Goal: Transaction & Acquisition: Purchase product/service

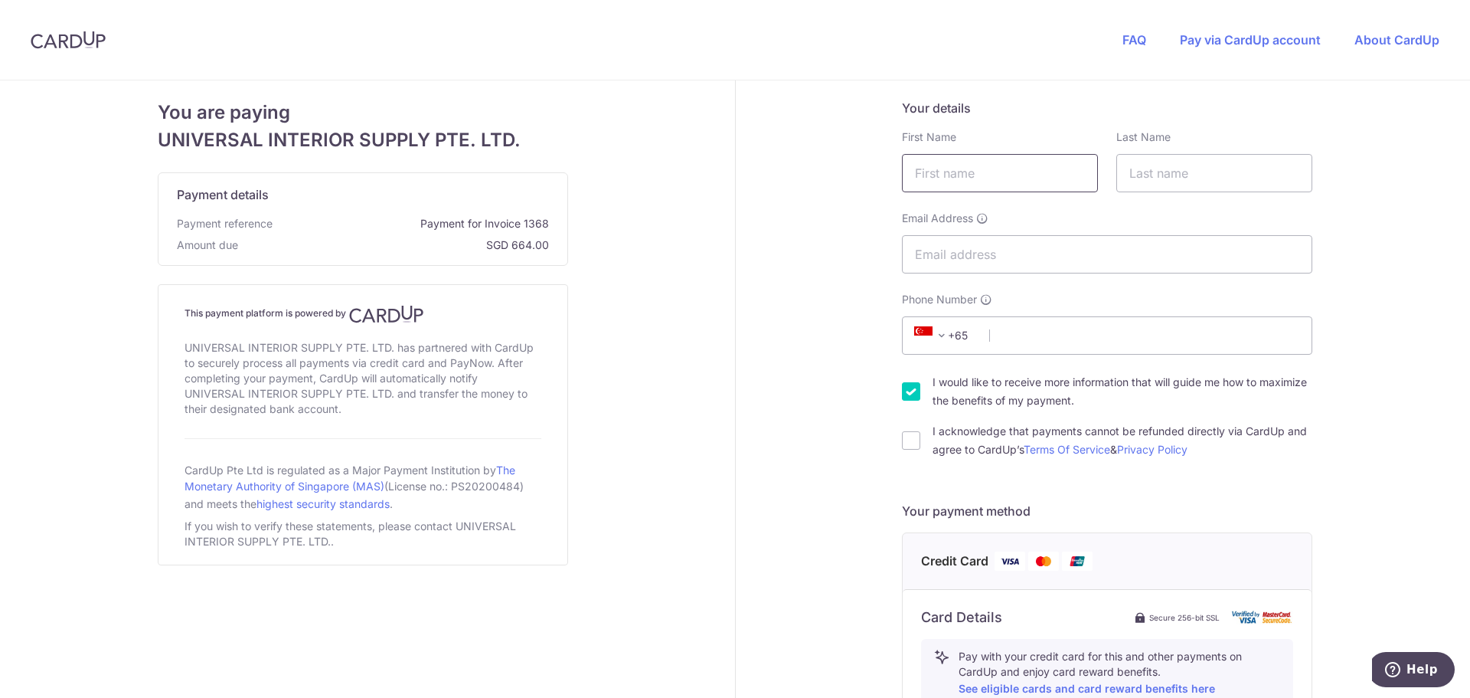
click at [986, 176] on input "text" at bounding box center [1000, 173] width 196 height 38
type input "Josiah"
type input "Yang"
type input "[EMAIL_ADDRESS][DOMAIN_NAME]"
type input "91902522"
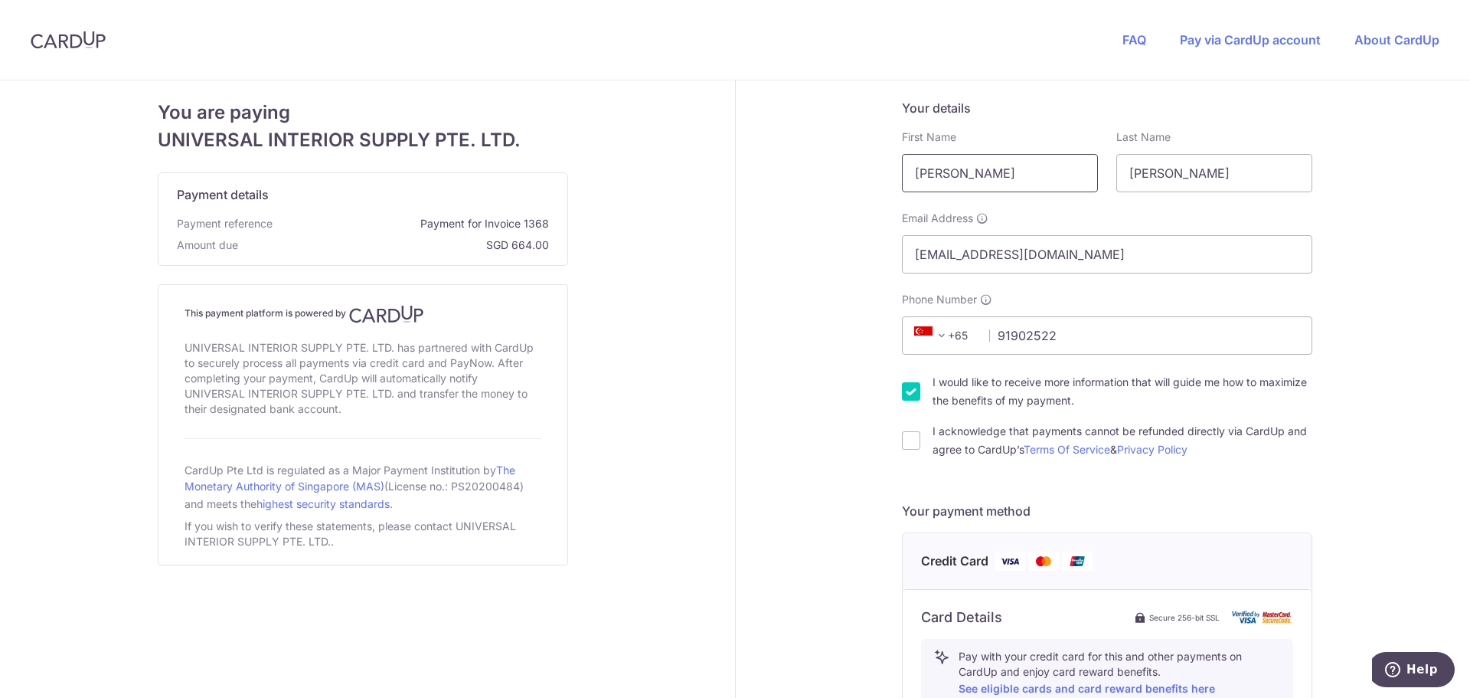
type input "467385"
type input "15 Minaret Walk, Bedok"
click at [904, 447] on input "I acknowledge that payments cannot be refunded directly via CardUp and agree to…" at bounding box center [911, 440] width 18 height 18
checkbox input "true"
click at [903, 396] on input "I would like to receive more information that will guide me how to maximize the…" at bounding box center [911, 391] width 18 height 18
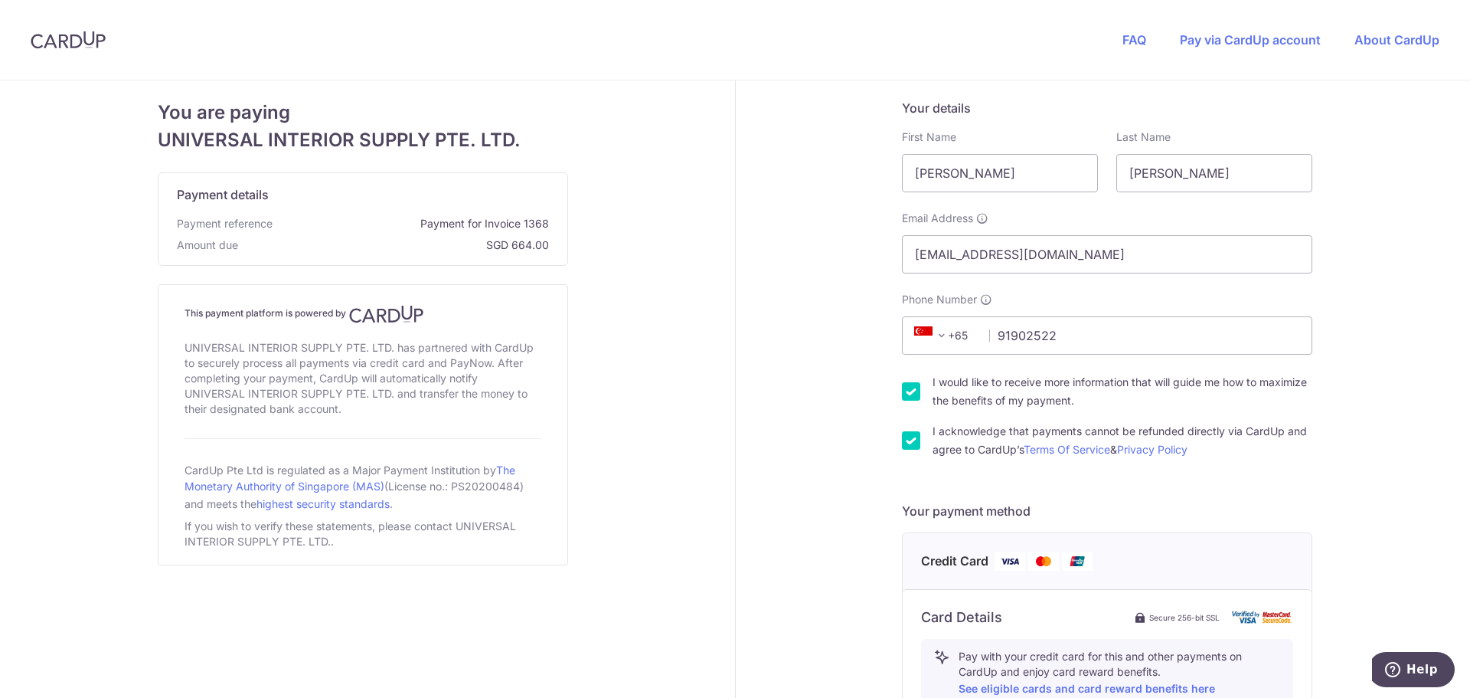
checkbox input "false"
click at [809, 413] on div "Your details First Name Josiah Last Name Yang Email Address josiahyang.xy@gmail…" at bounding box center [1108, 660] width 744 height 1160
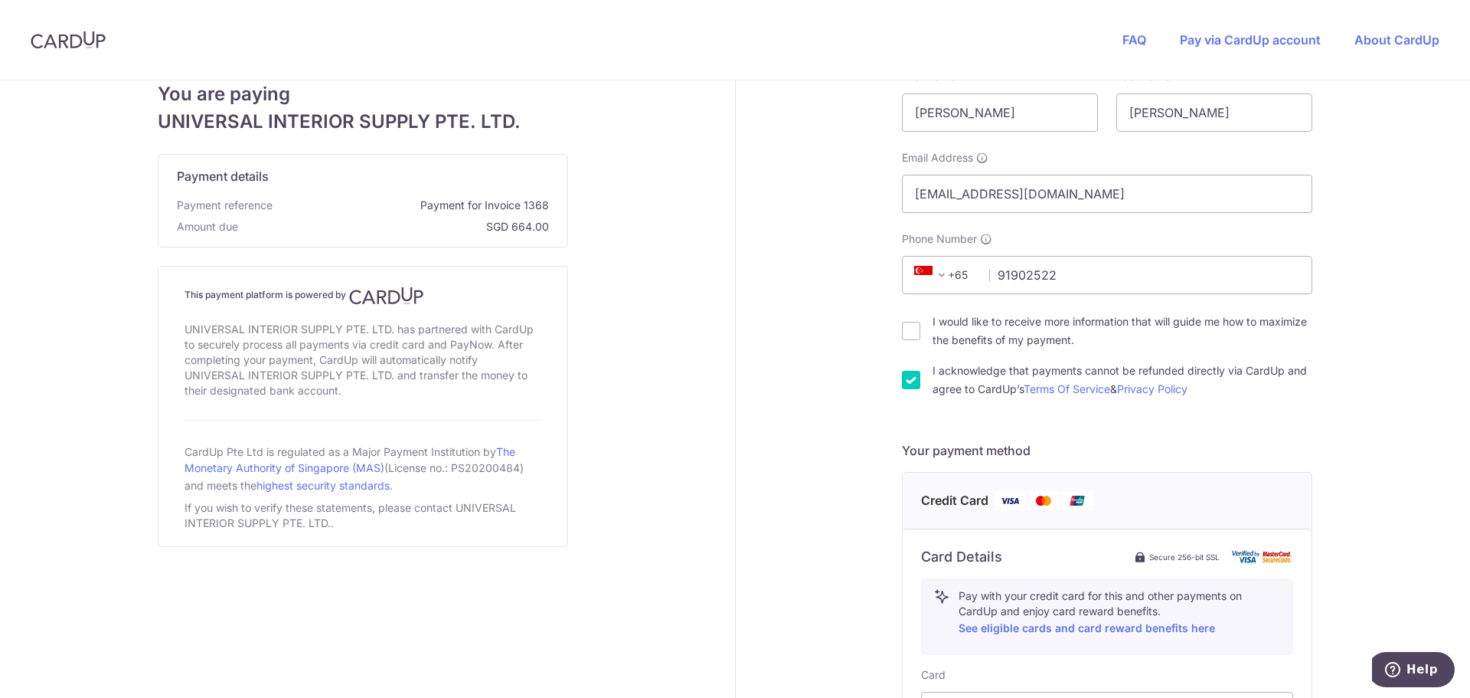
scroll to position [153, 0]
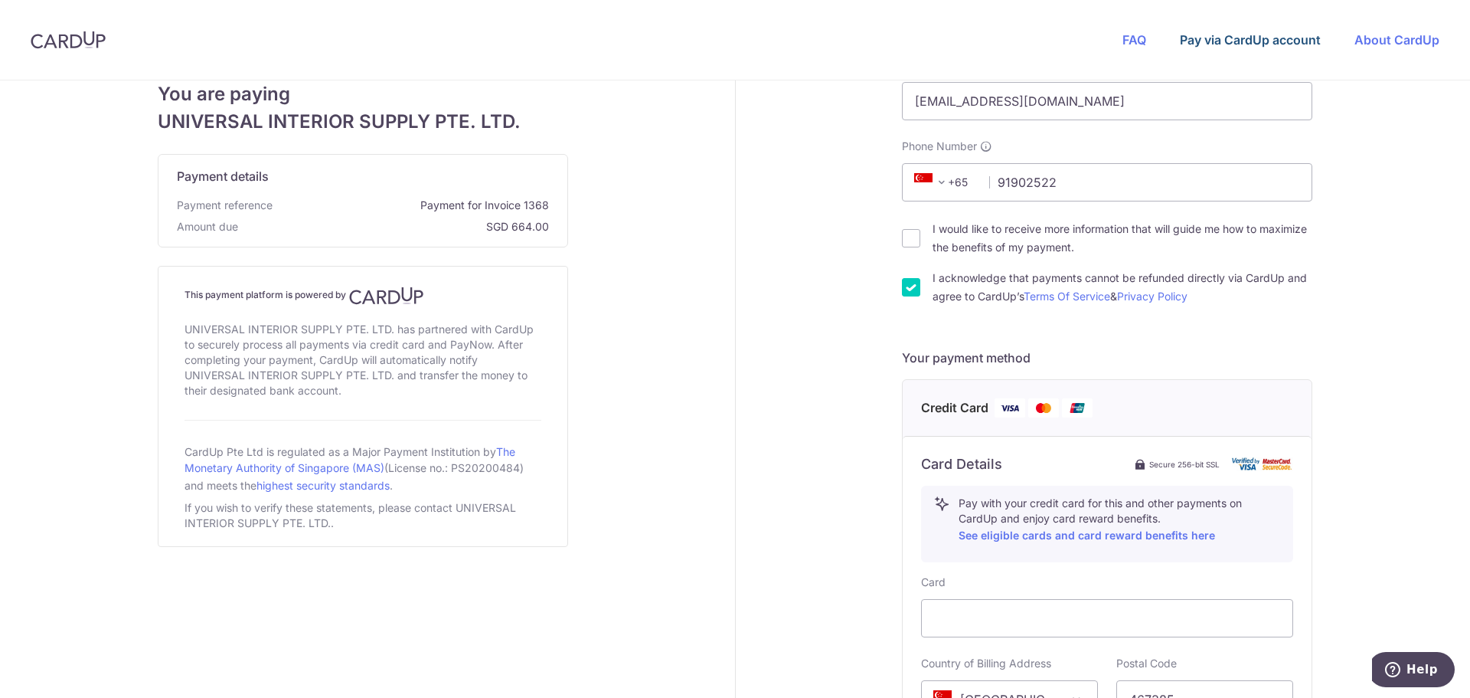
click at [1277, 44] on link "Pay via CardUp account" at bounding box center [1250, 39] width 141 height 15
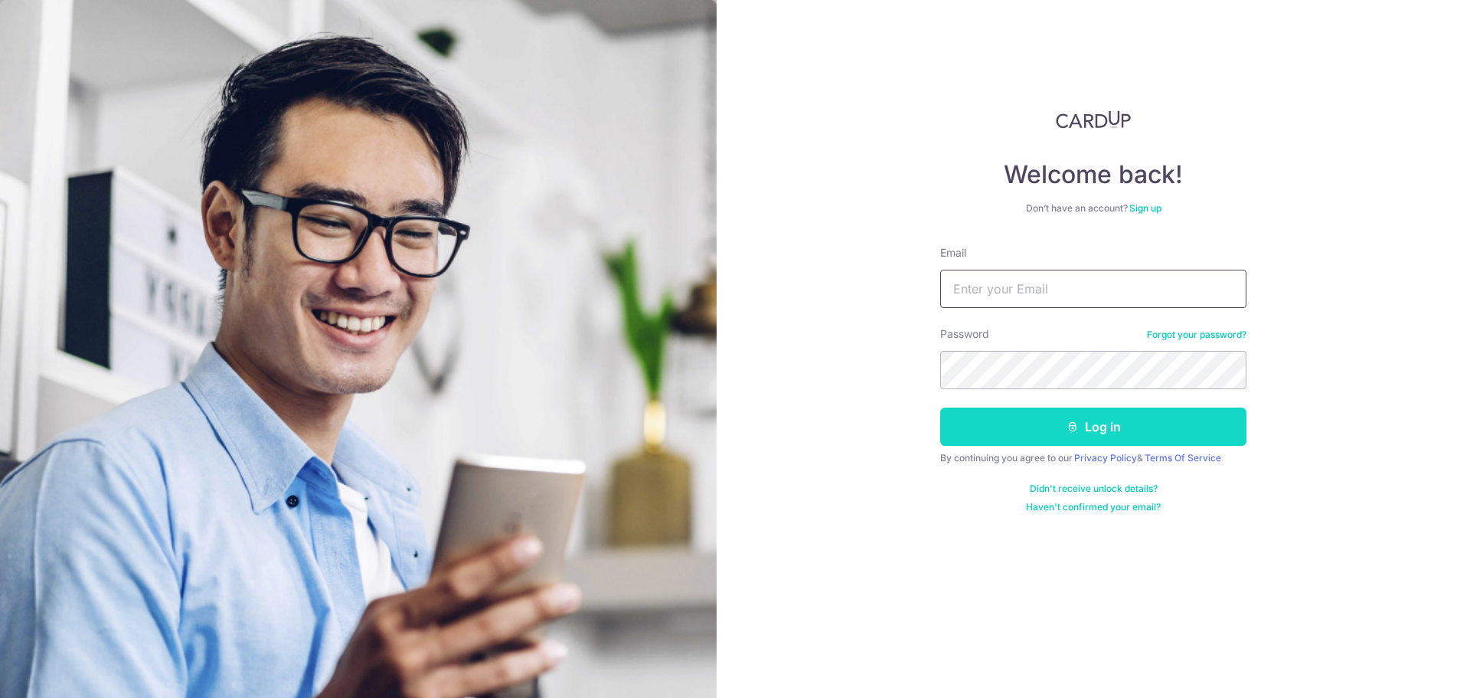
type input "[EMAIL_ADDRESS][DOMAIN_NAME]"
click at [1120, 424] on button "Log in" at bounding box center [1093, 426] width 306 height 38
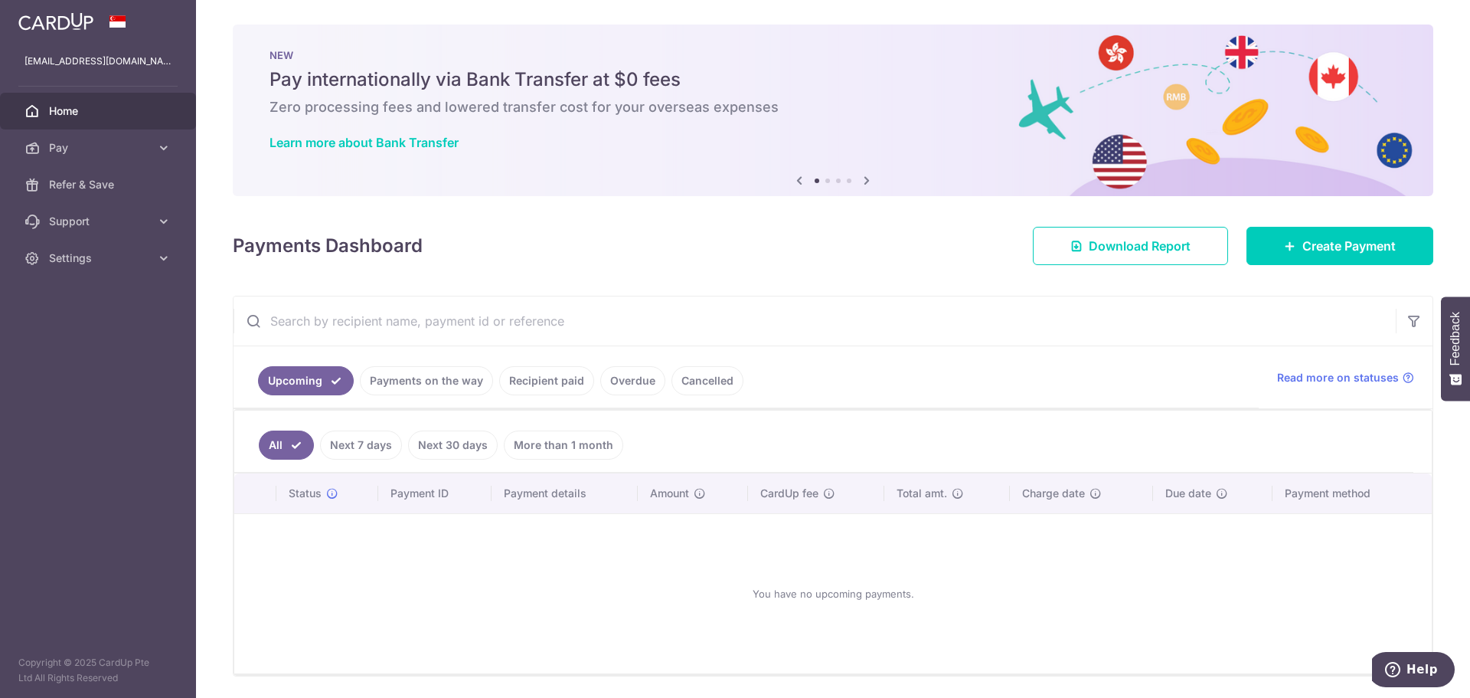
click at [425, 371] on link "Payments on the way" at bounding box center [426, 380] width 133 height 29
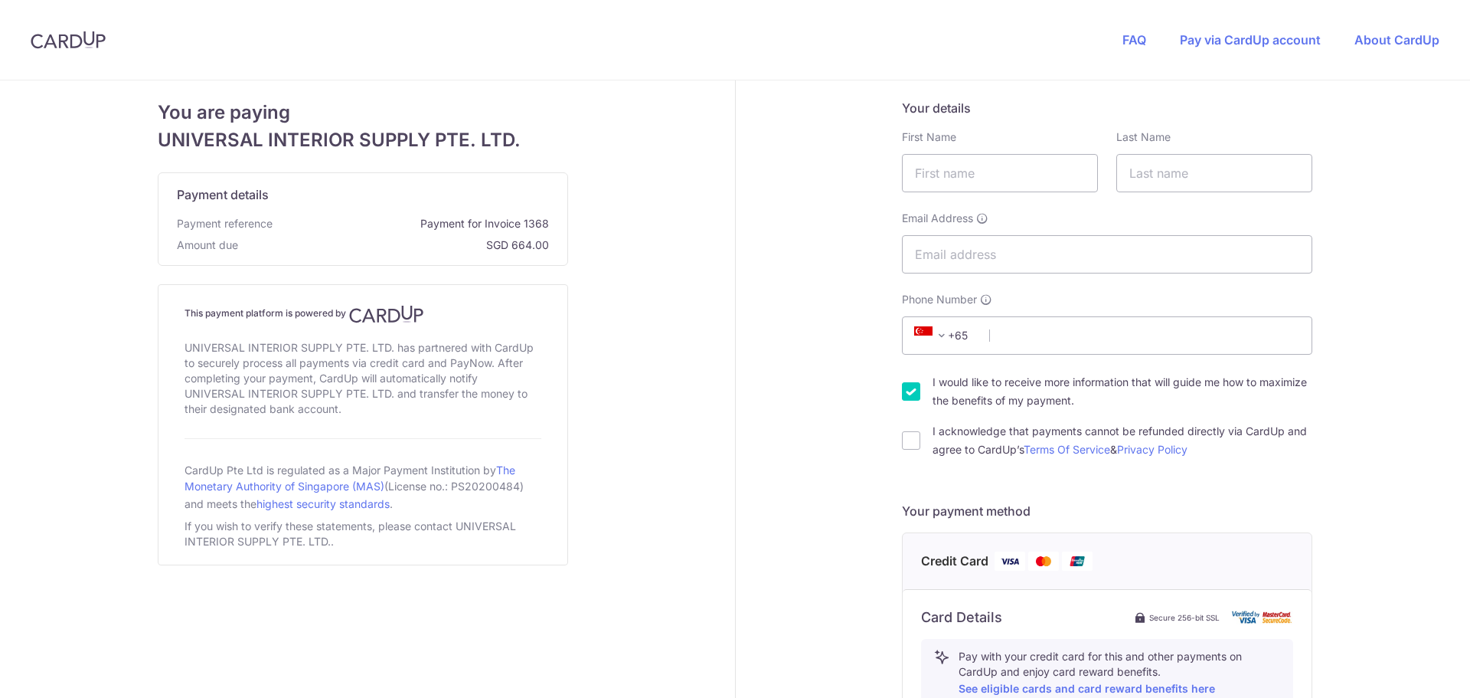
click at [1360, 235] on div "Your details First Name Last Name Email Address Phone Number +376 +971 +93 +126…" at bounding box center [1108, 660] width 744 height 1160
click at [970, 172] on input "text" at bounding box center [1000, 173] width 196 height 38
type input "[PERSON_NAME]"
type input "[EMAIL_ADDRESS][DOMAIN_NAME]"
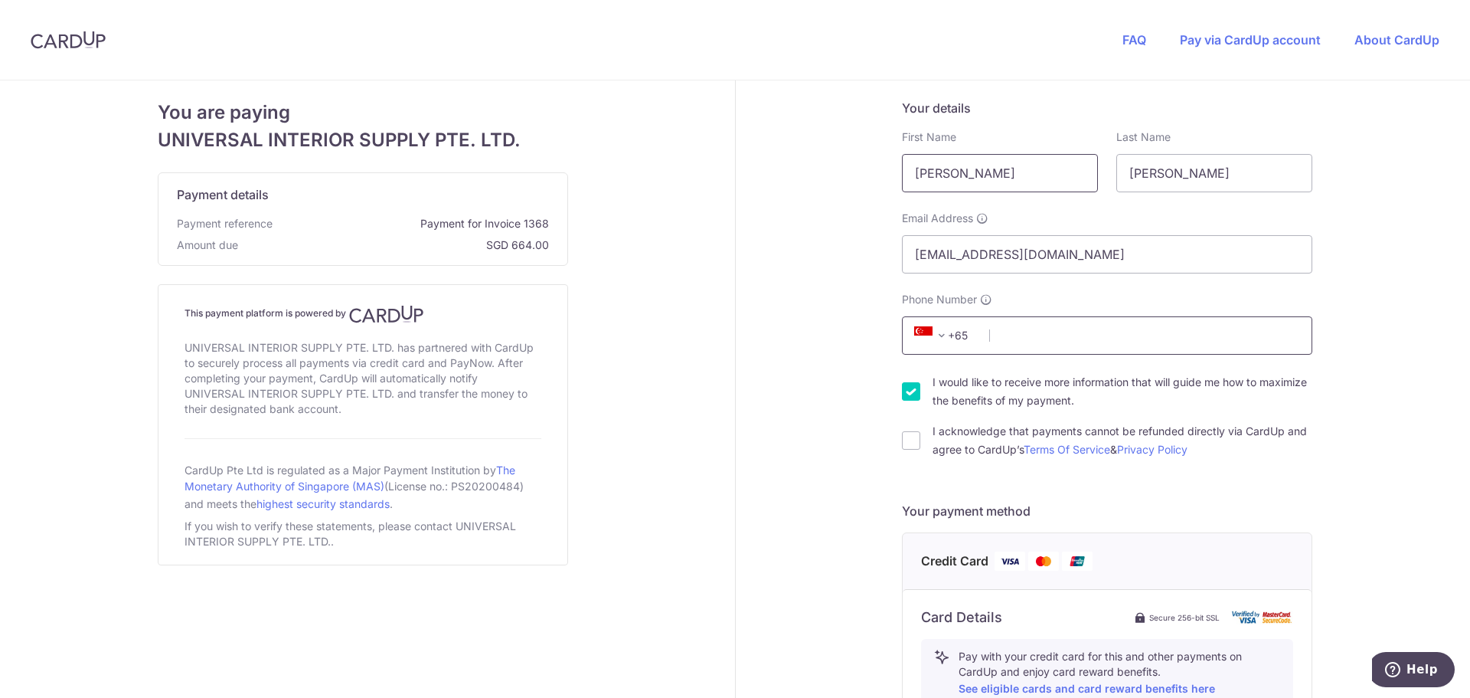
type input "91902522"
type input "467385"
type input "15 Minaret Walk, Bedok"
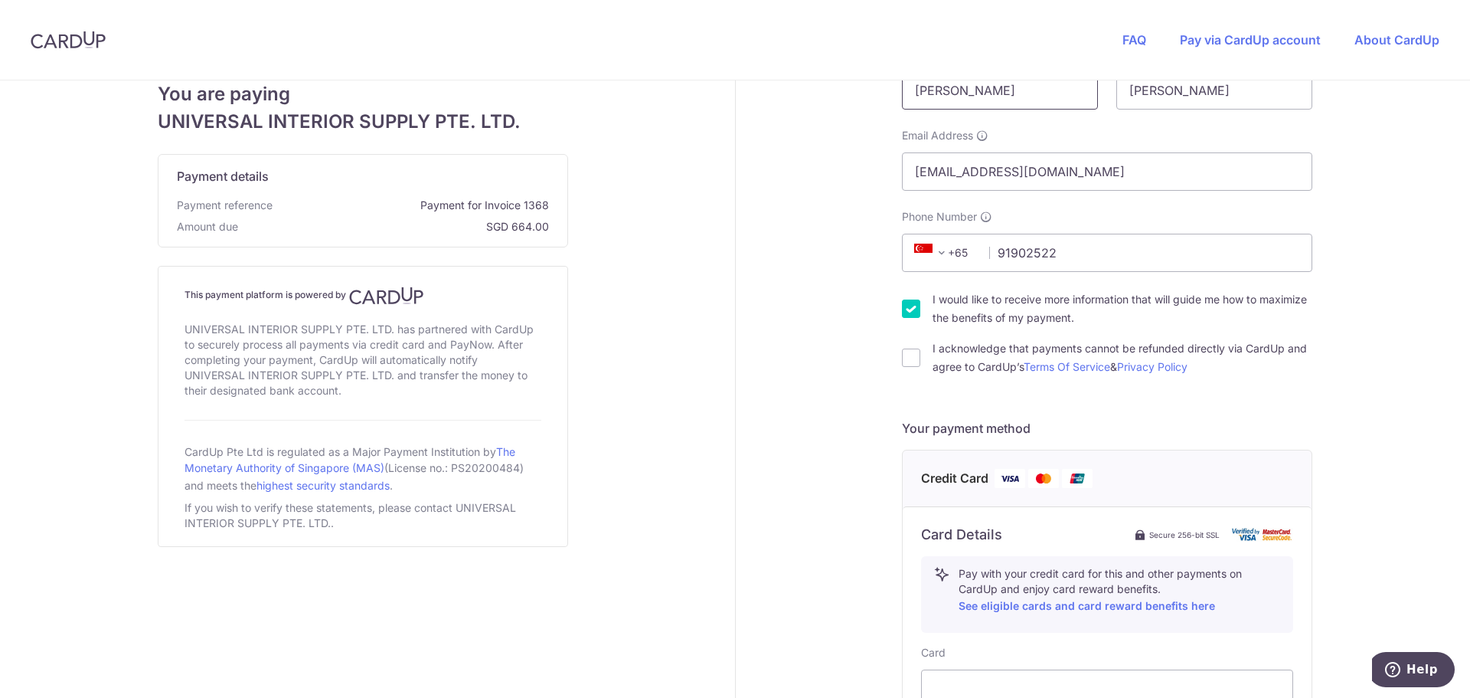
scroll to position [80, 0]
click at [914, 358] on input "I acknowledge that payments cannot be refunded directly via CardUp and agree to…" at bounding box center [911, 360] width 18 height 18
checkbox input "true"
click at [907, 309] on input "I would like to receive more information that will guide me how to maximize the…" at bounding box center [911, 311] width 18 height 18
checkbox input "false"
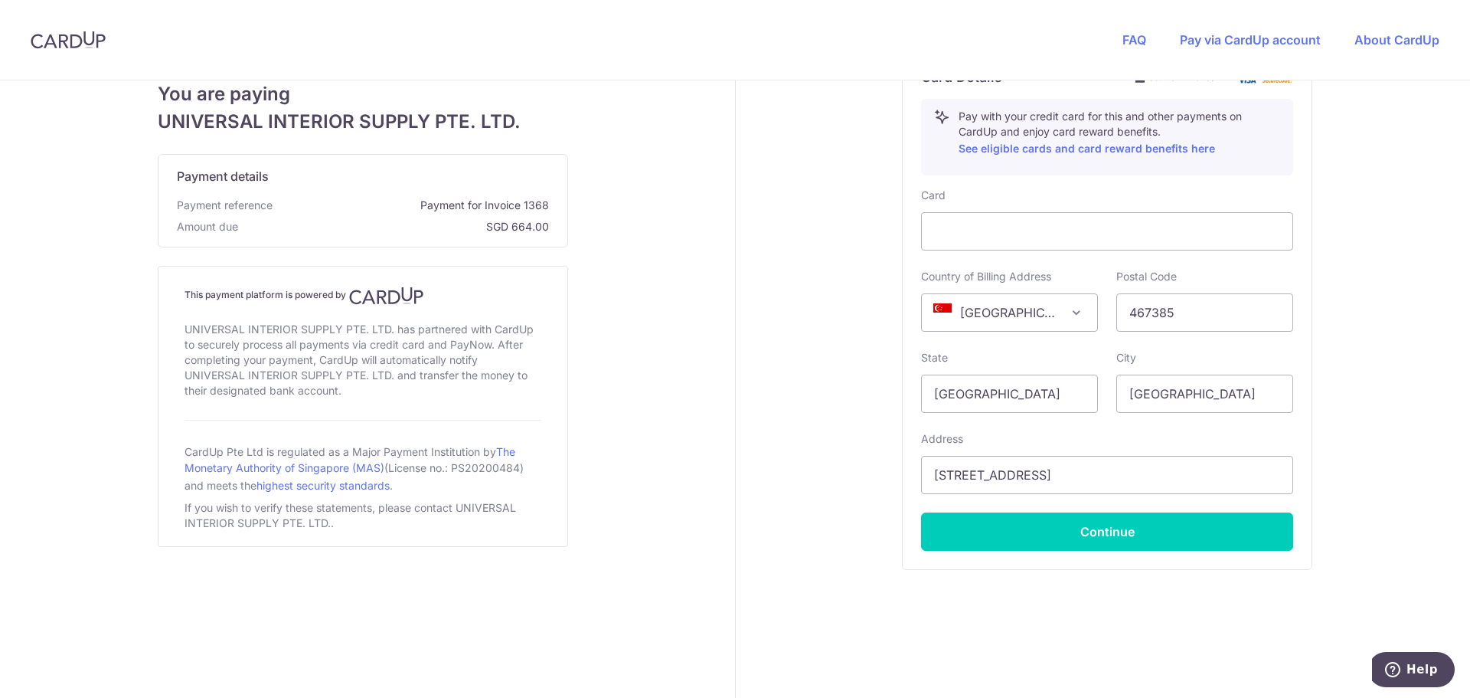
scroll to position [542, 0]
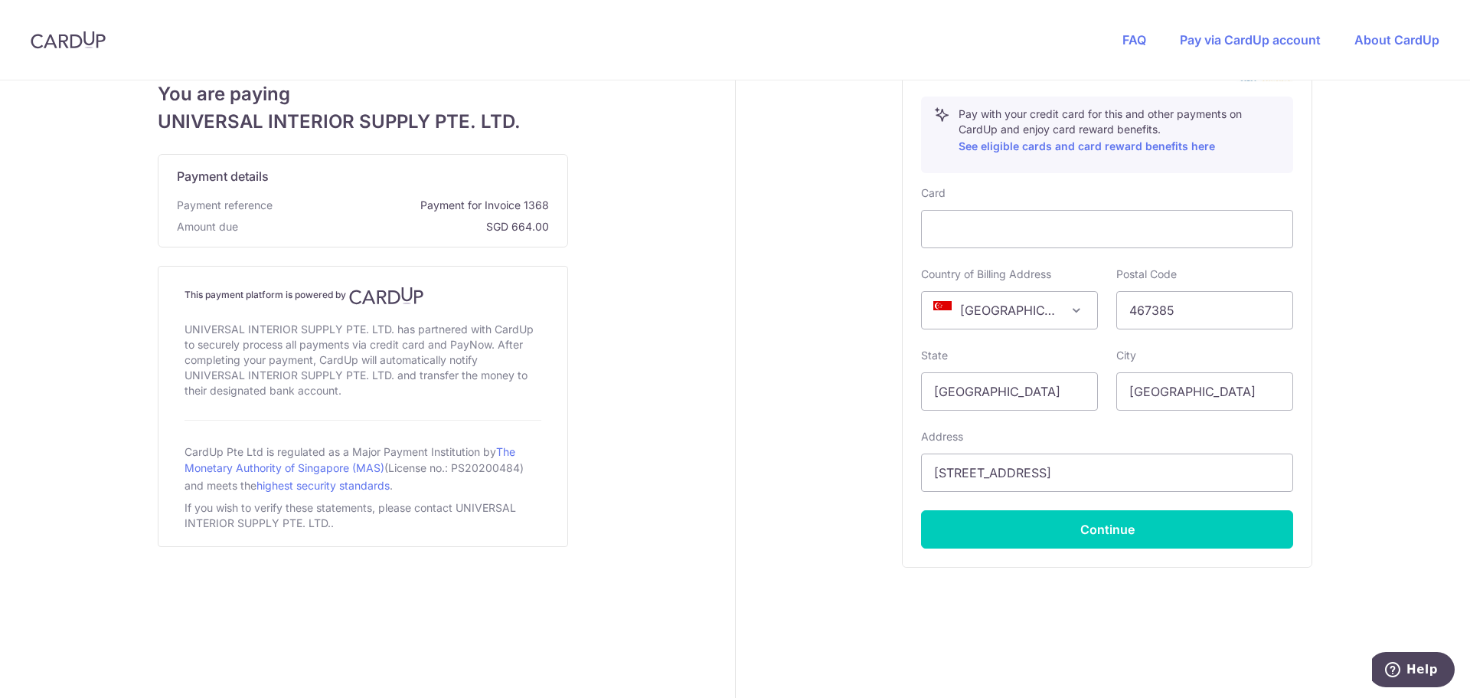
click at [1356, 335] on div "Your details First Name Josiah Last Name Yang Email Address josiahyang.xy@gmail…" at bounding box center [1108, 118] width 744 height 1160
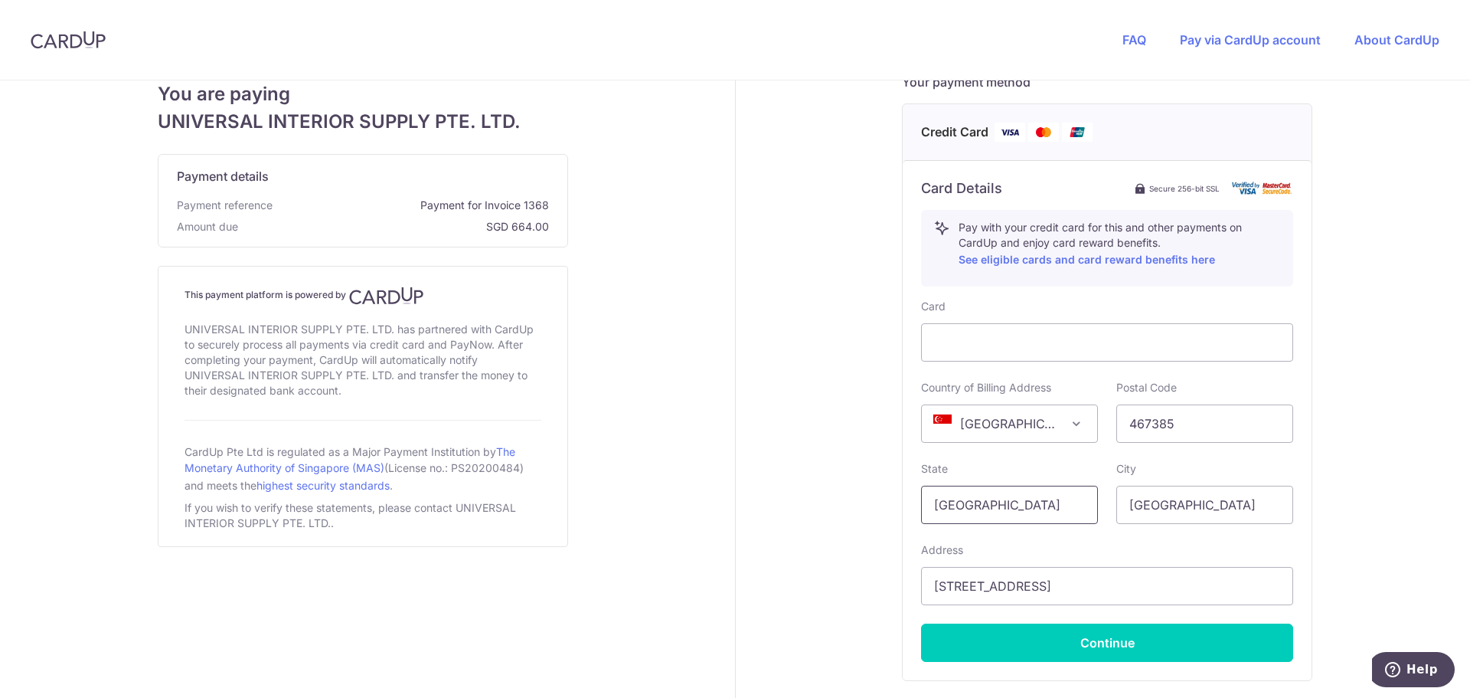
scroll to position [433, 0]
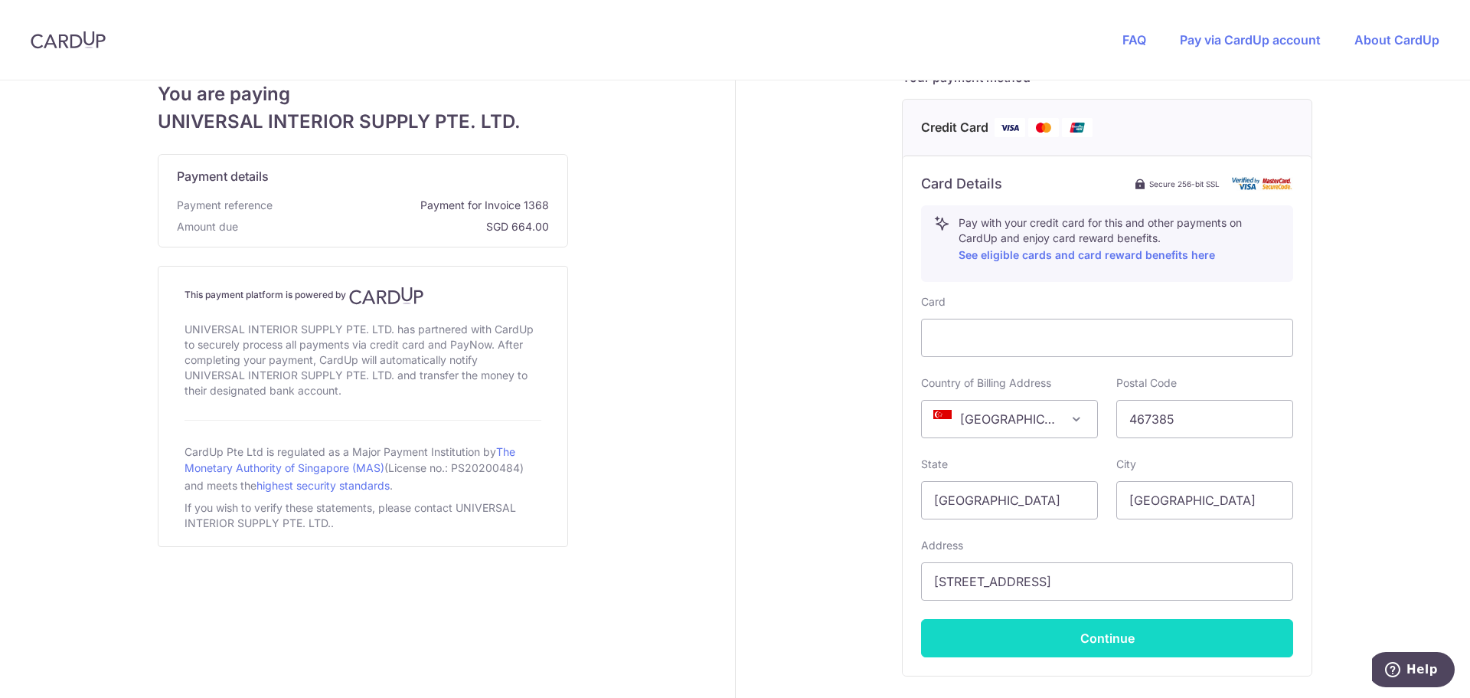
click at [1052, 632] on button "Continue" at bounding box center [1107, 638] width 372 height 38
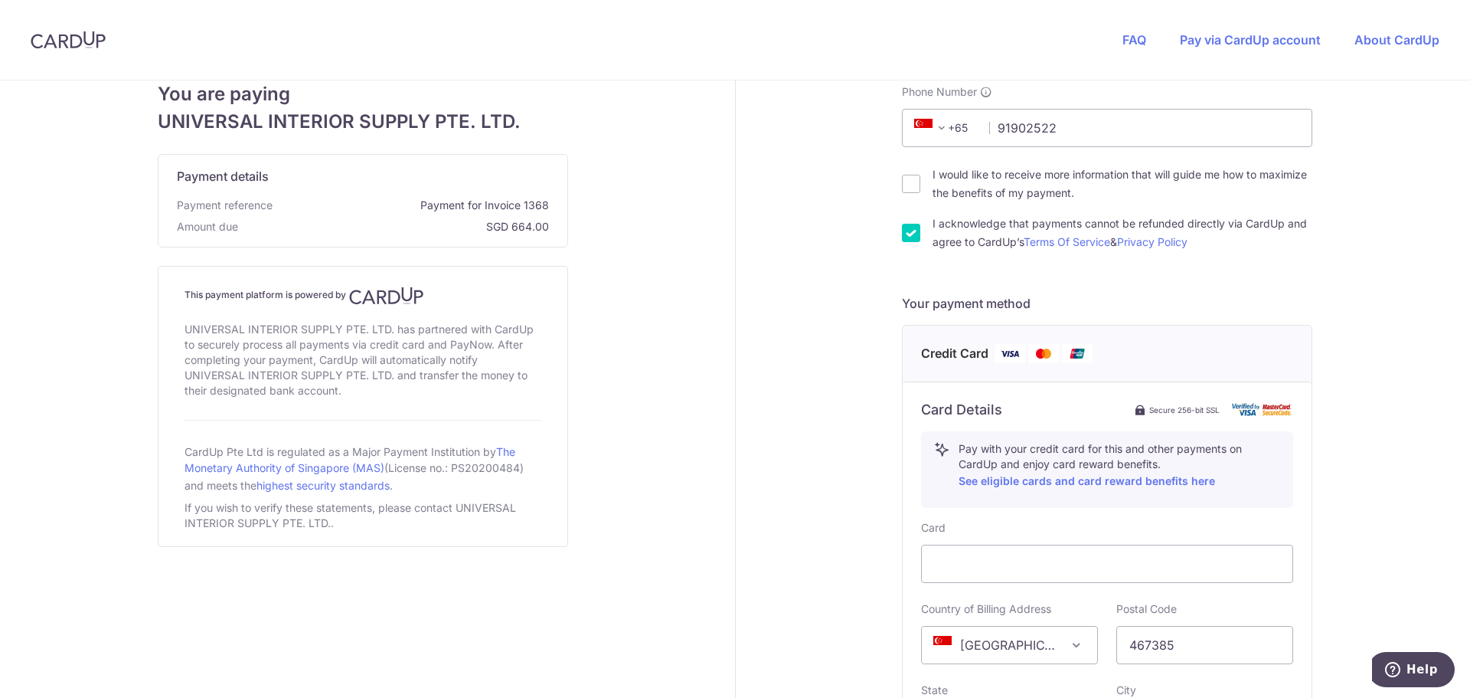
scroll to position [0, 0]
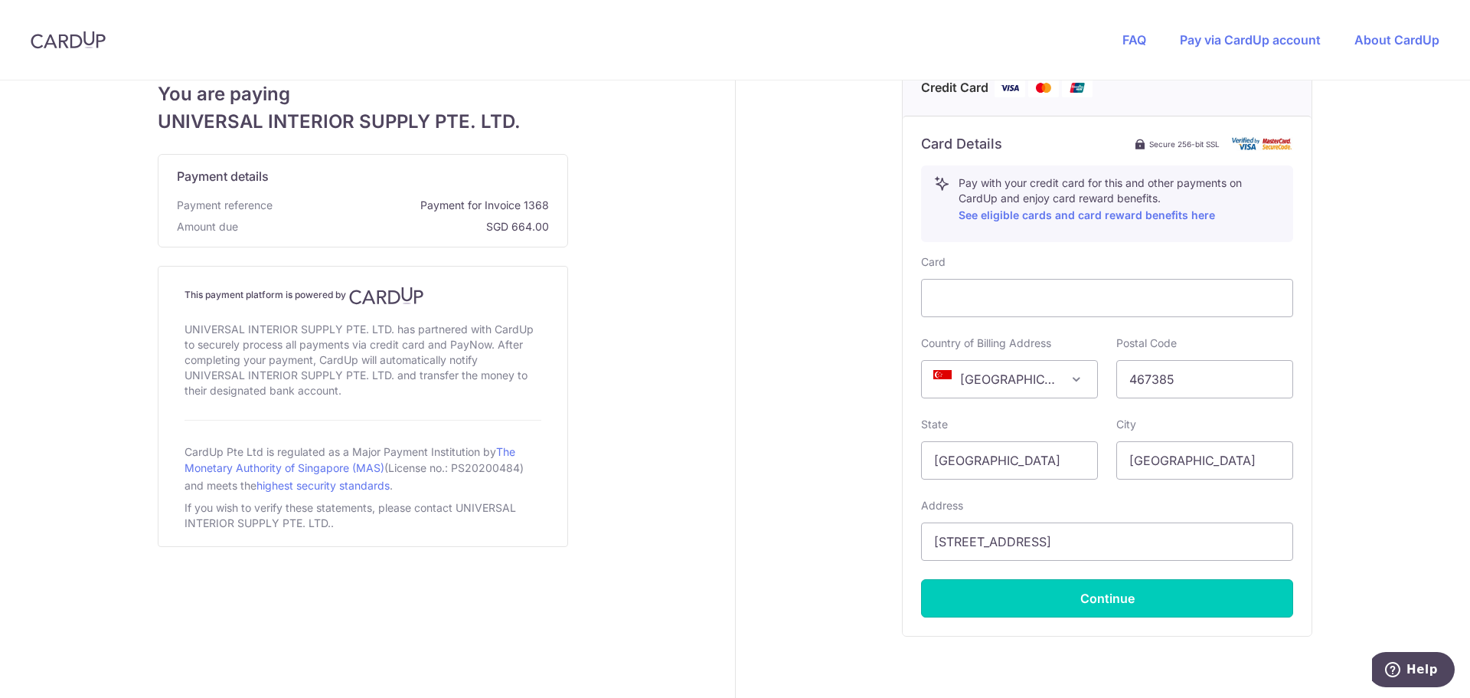
type input "**** 3245"
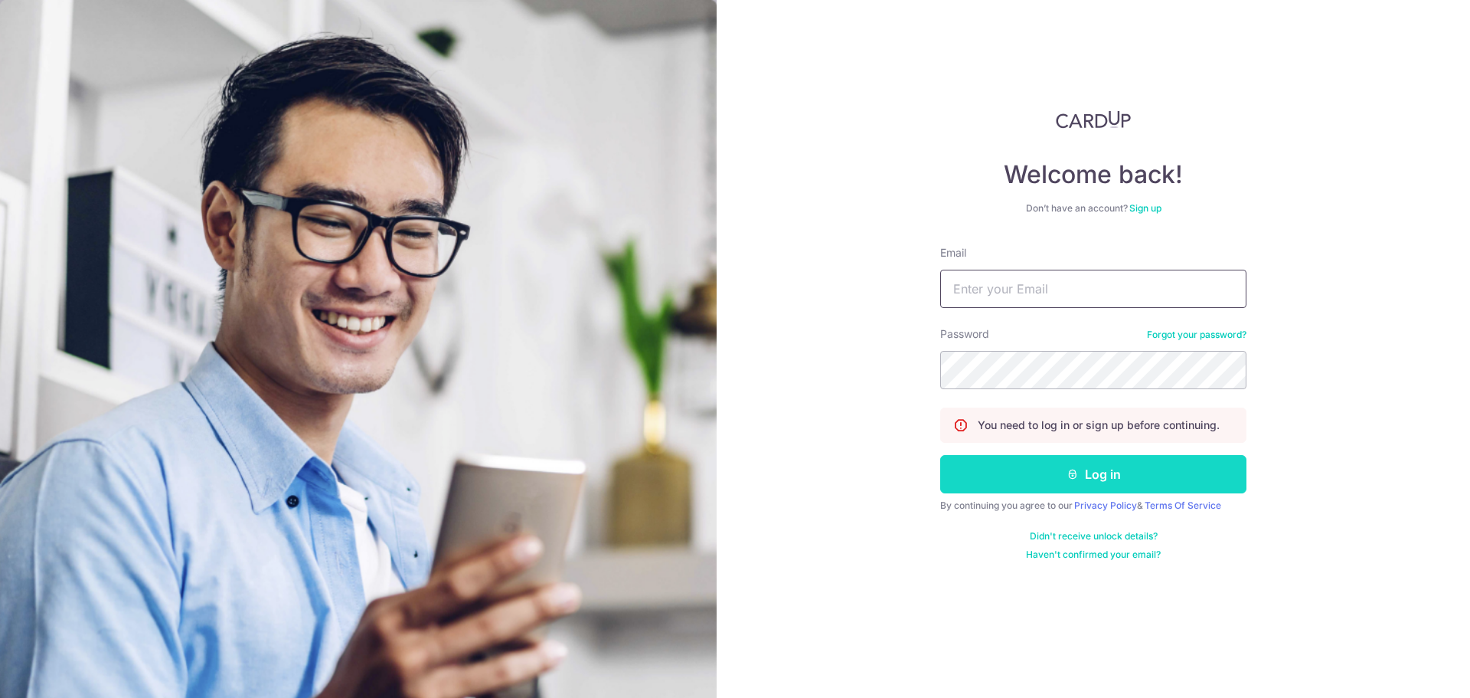
type input "[EMAIL_ADDRESS][DOMAIN_NAME]"
click at [1127, 472] on button "Log in" at bounding box center [1093, 474] width 306 height 38
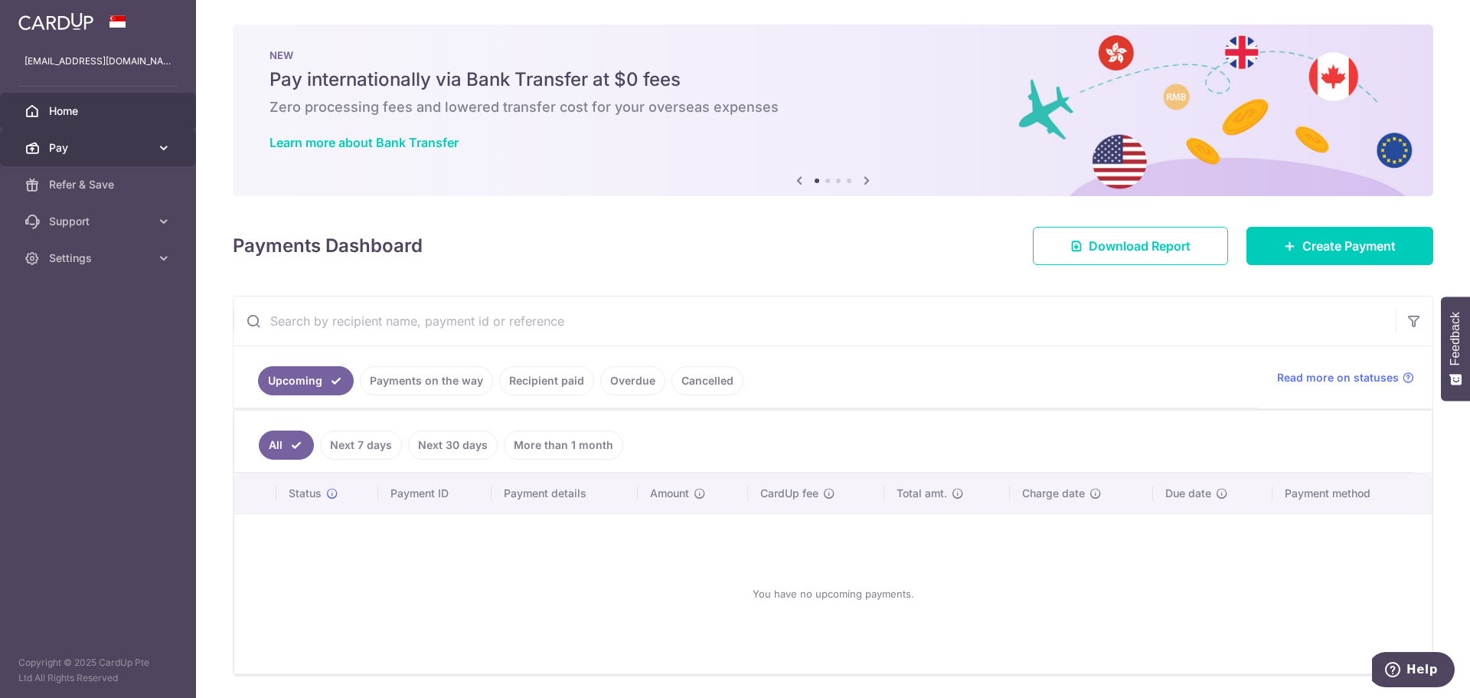
click at [113, 135] on link "Pay" at bounding box center [98, 147] width 196 height 37
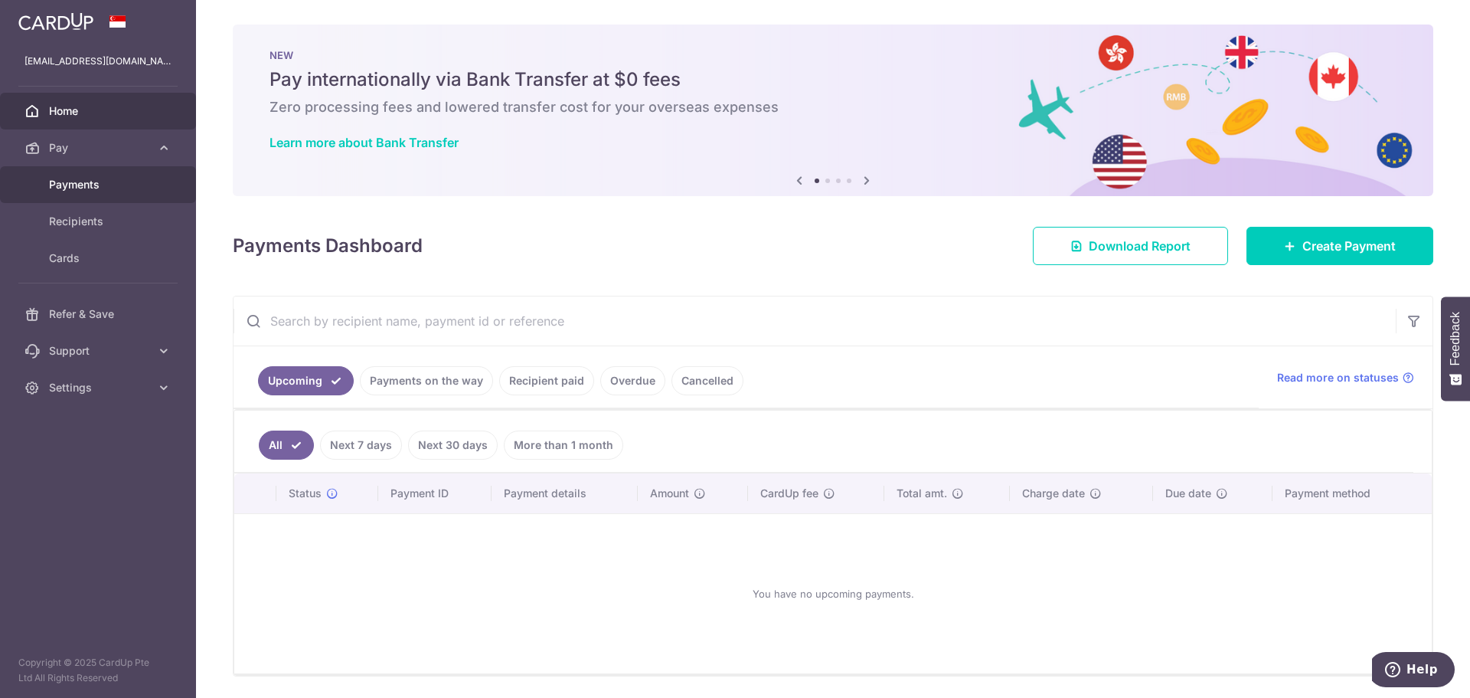
click at [111, 185] on span "Payments" at bounding box center [99, 184] width 101 height 15
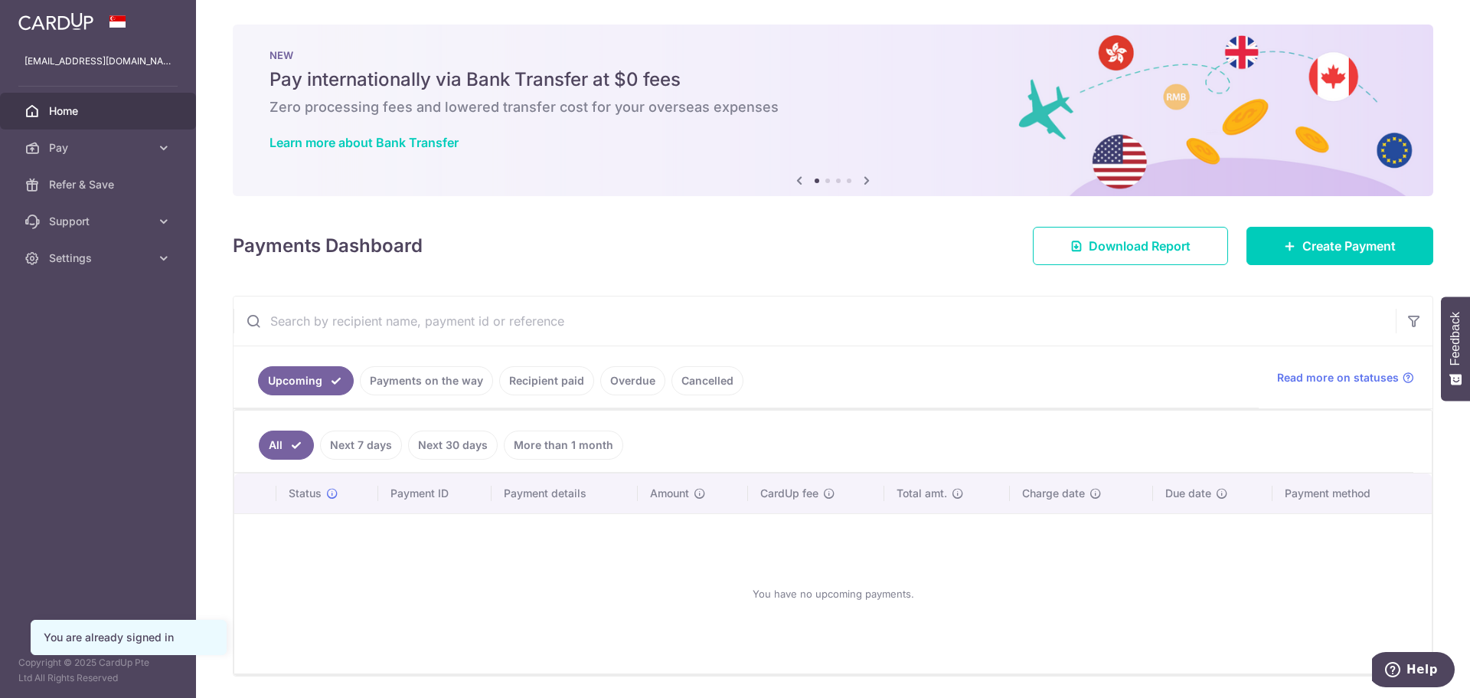
click at [1018, 531] on div "You have no upcoming payments." at bounding box center [833, 593] width 1161 height 135
click at [424, 381] on link "Payments on the way" at bounding box center [426, 380] width 133 height 29
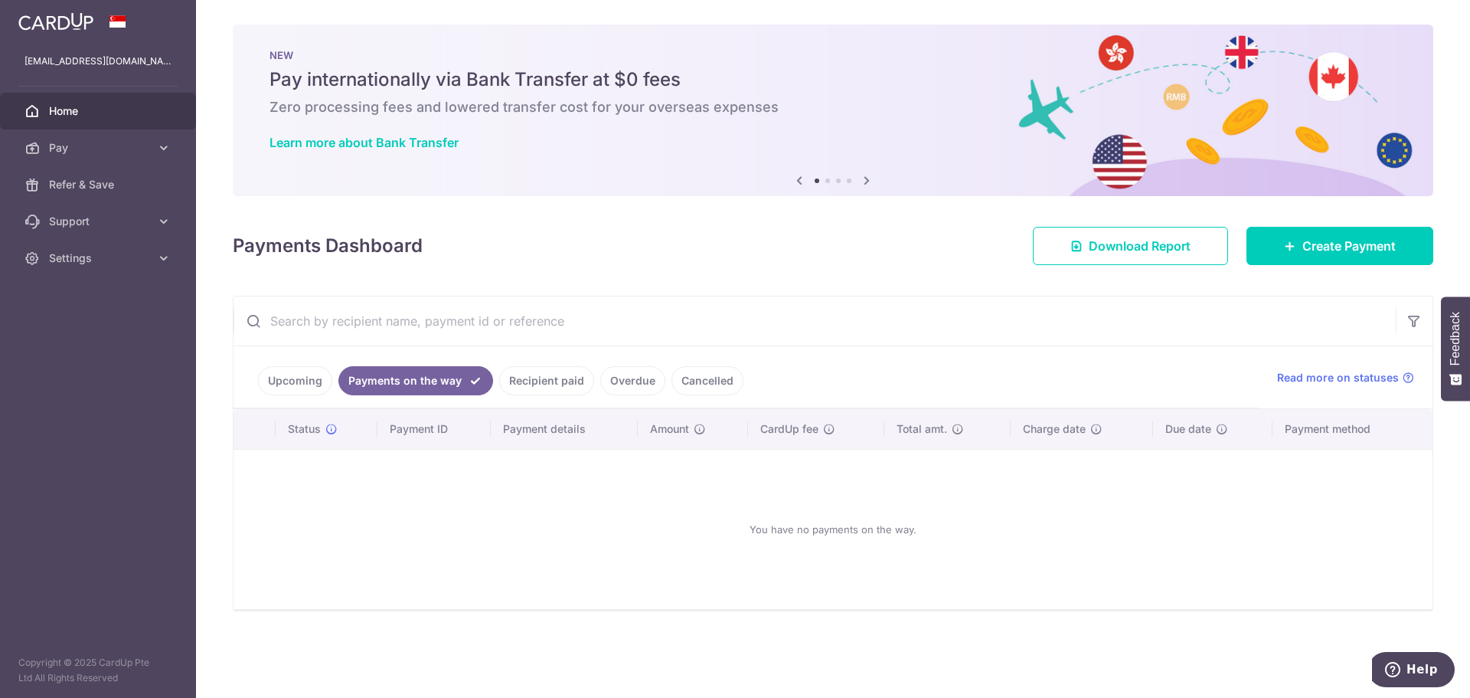
drag, startPoint x: 529, startPoint y: 397, endPoint x: 551, endPoint y: 387, distance: 24.0
click at [551, 387] on ul "Upcoming Payments on the way Recipient paid Overdue Cancelled" at bounding box center [747, 377] width 1026 height 62
click at [551, 387] on link "Recipient paid" at bounding box center [546, 380] width 95 height 29
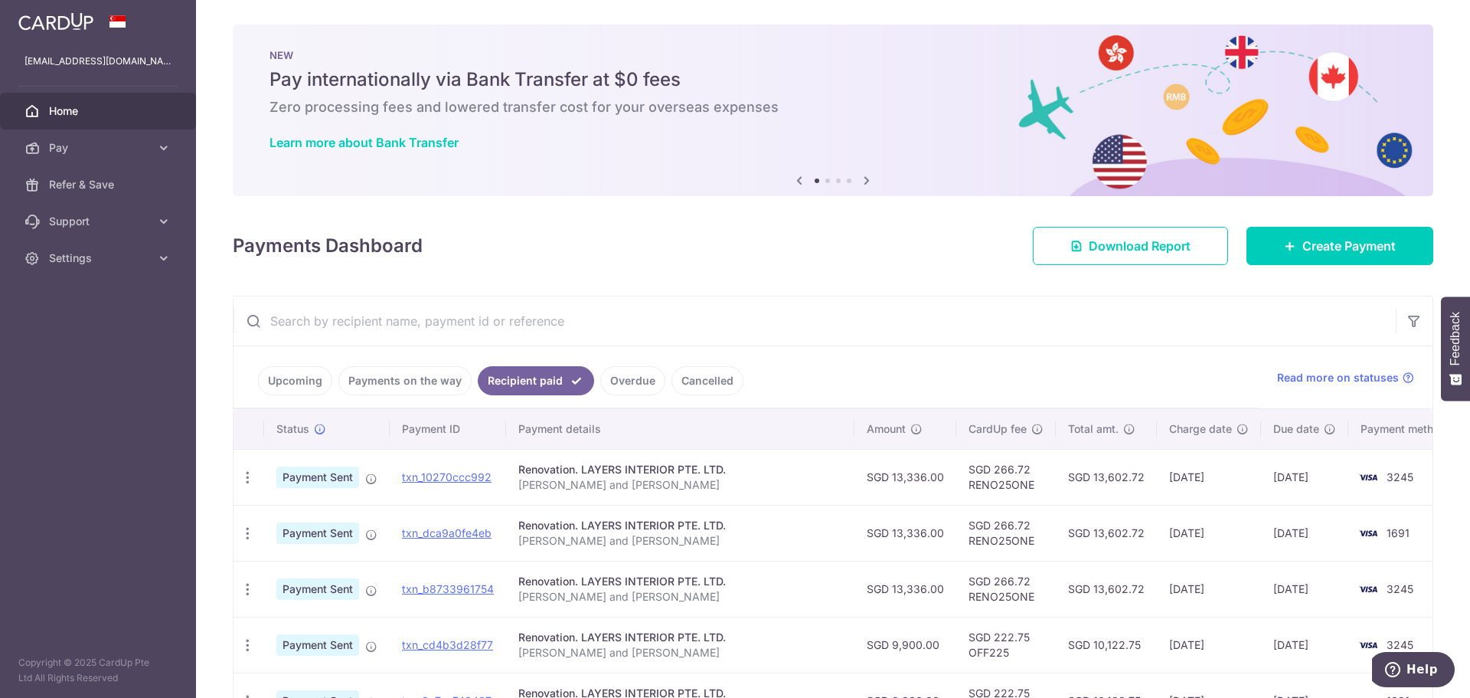
click at [630, 376] on link "Overdue" at bounding box center [632, 380] width 65 height 29
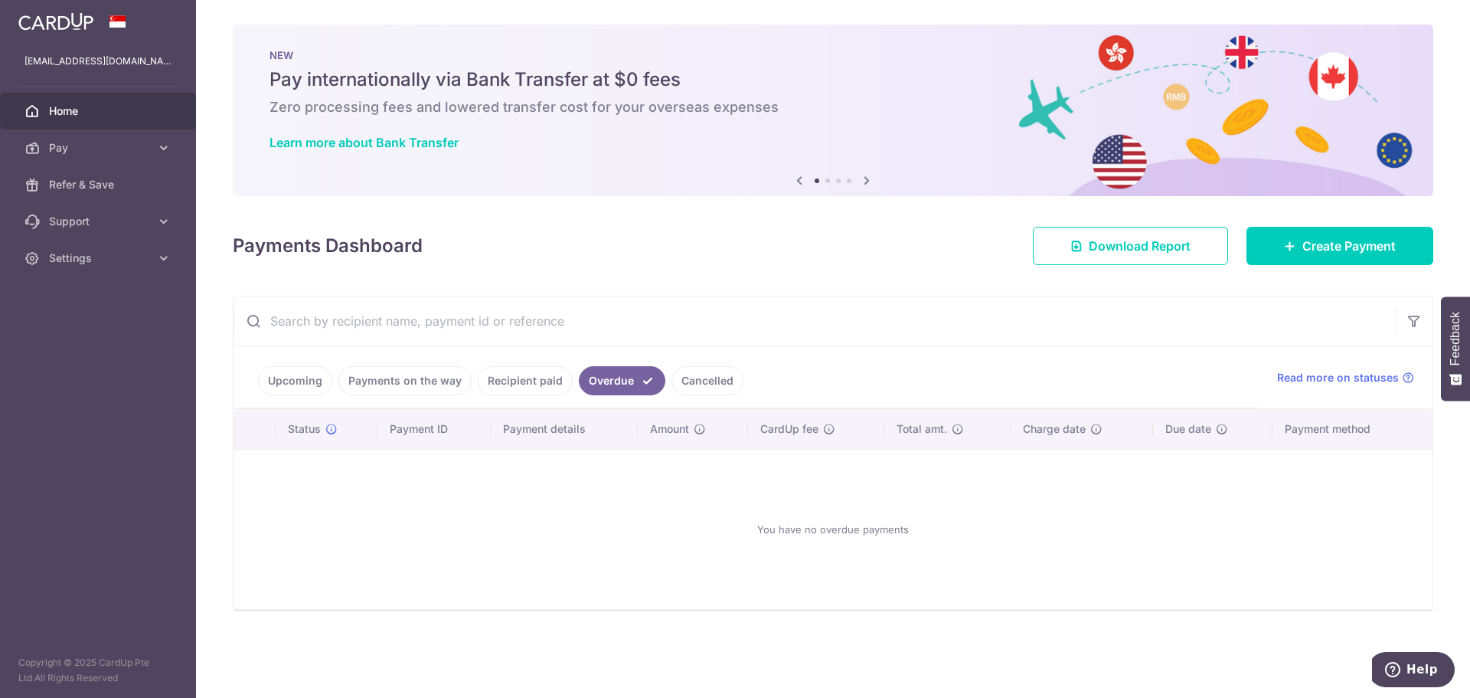
click at [672, 384] on link "Cancelled" at bounding box center [708, 380] width 72 height 29
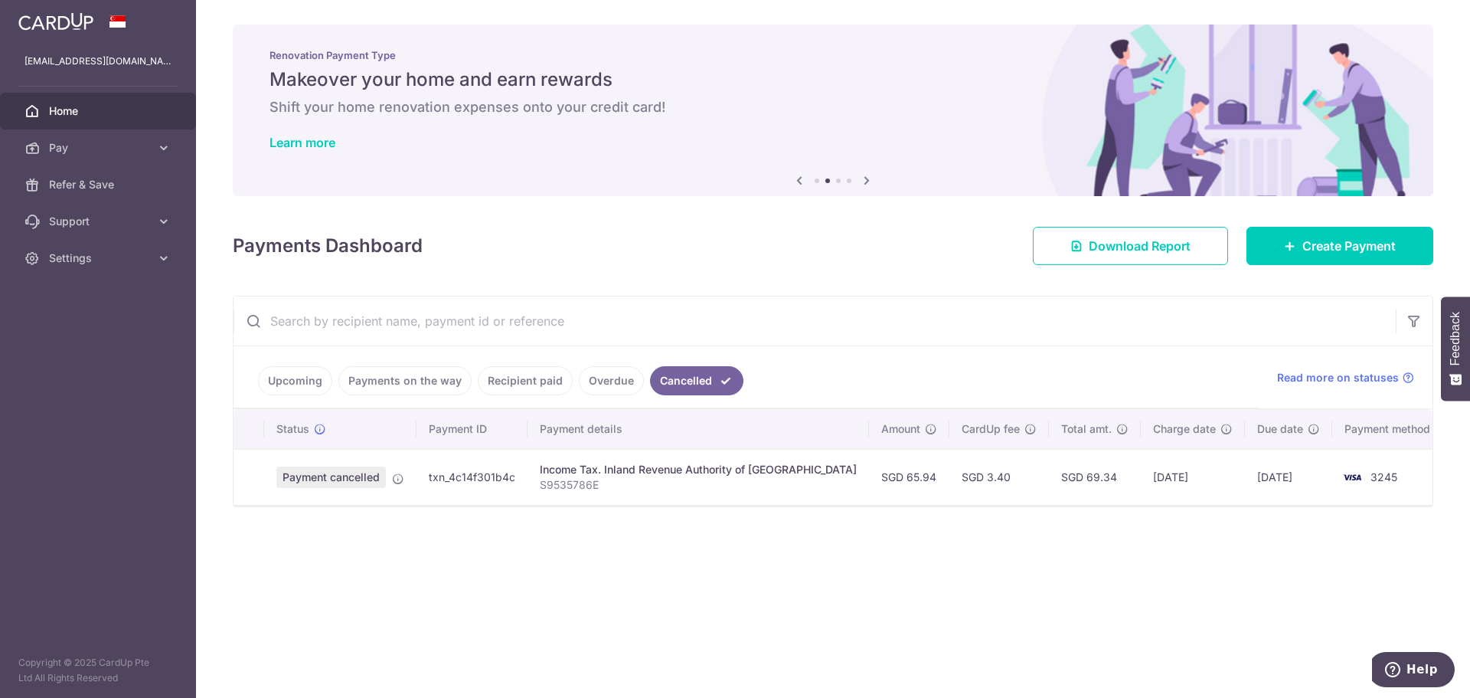
click at [304, 379] on link "Upcoming" at bounding box center [295, 380] width 74 height 29
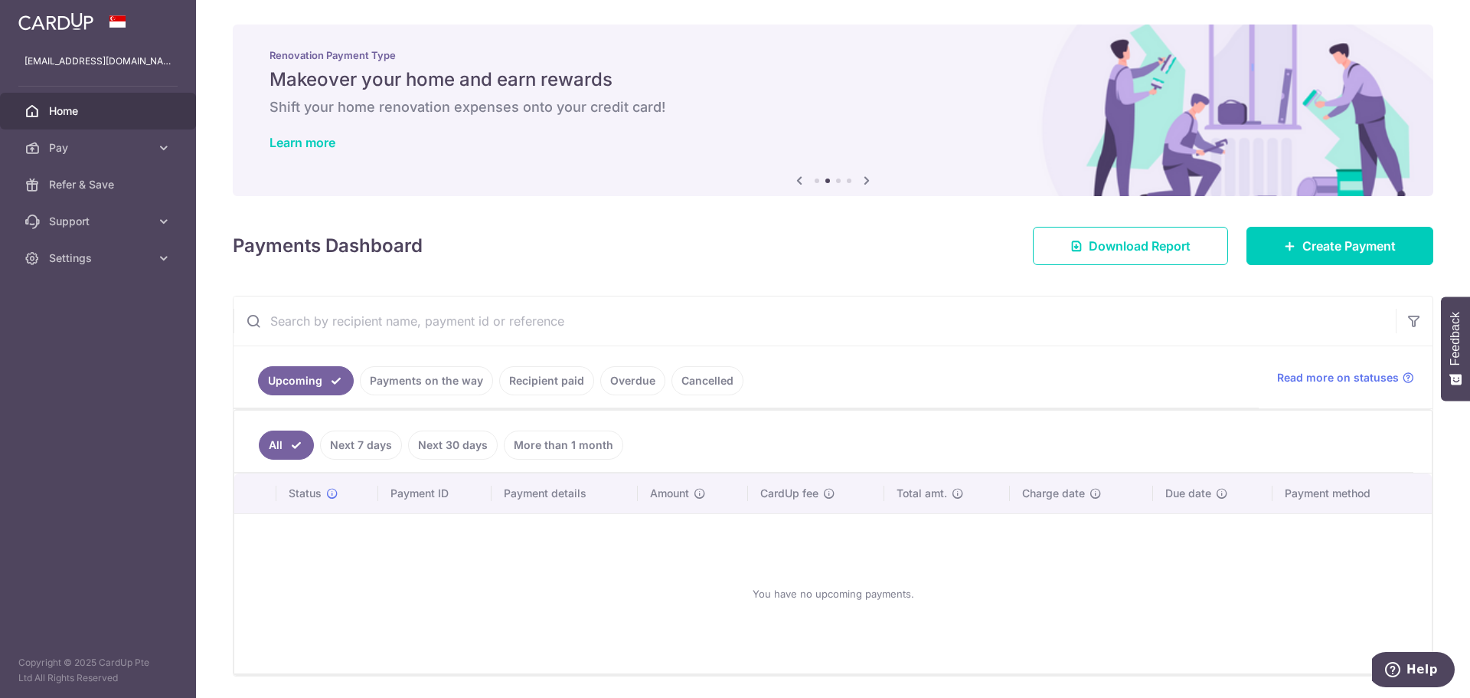
click at [706, 324] on input "text" at bounding box center [815, 320] width 1163 height 49
click at [105, 150] on span "Pay" at bounding box center [99, 147] width 101 height 15
click at [96, 188] on span "Payments" at bounding box center [99, 184] width 101 height 15
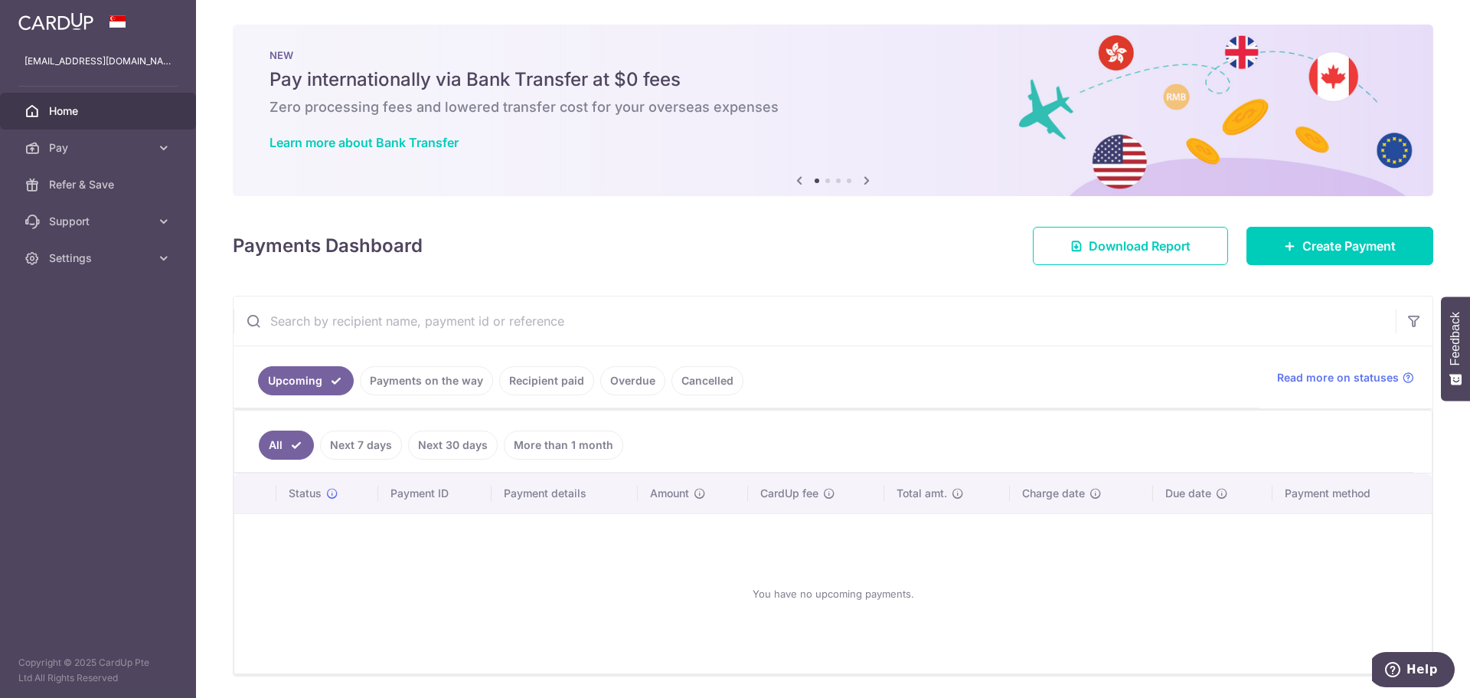
click at [875, 273] on div "× Pause Schedule Pause all future payments in this series Pause just this one p…" at bounding box center [833, 349] width 1274 height 698
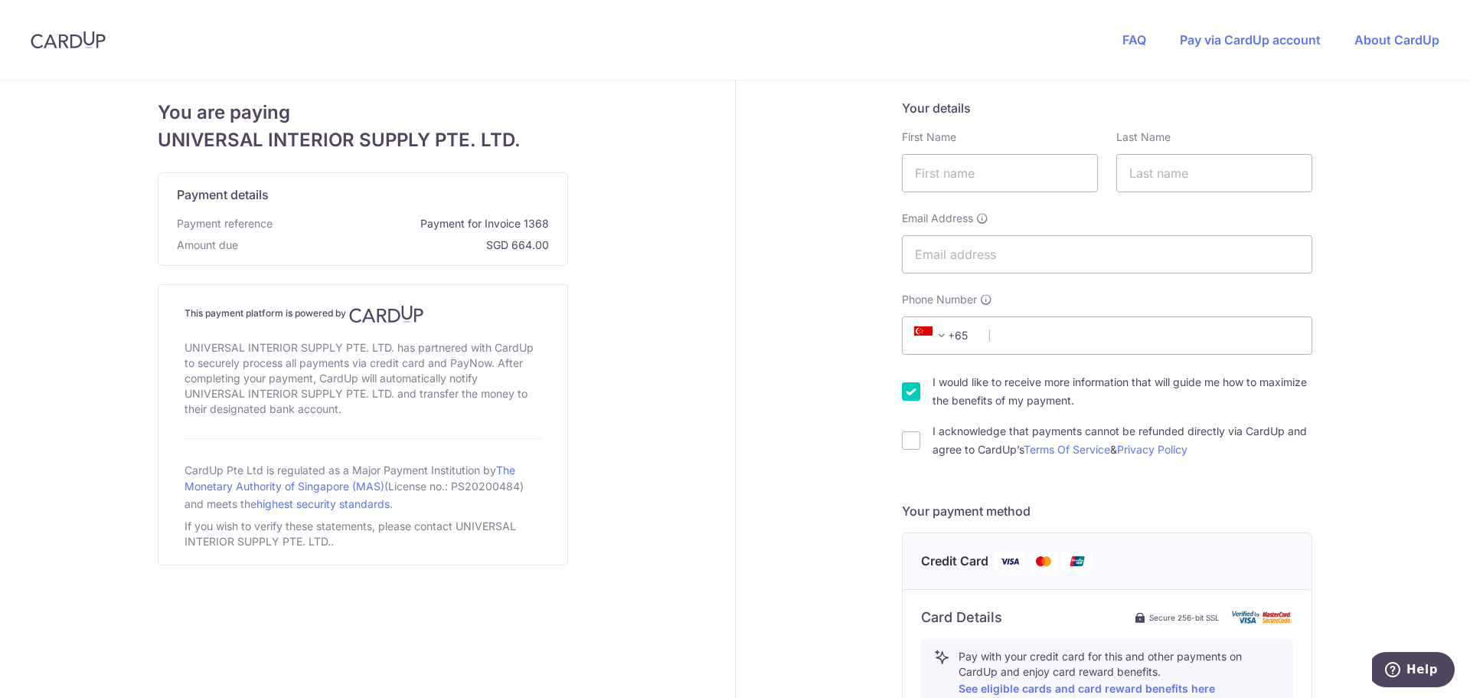
click at [744, 270] on div "Your details First Name Last Name Email Address Phone Number +376 +971 +93 +126…" at bounding box center [1108, 660] width 744 height 1160
click at [387, 320] on img at bounding box center [386, 314] width 75 height 18
click at [388, 319] on img at bounding box center [386, 314] width 75 height 18
click at [702, 355] on div "You are paying UNIVERSAL INTERIOR SUPPLY PTE. LTD. Payment details Payment refe…" at bounding box center [363, 660] width 744 height 1160
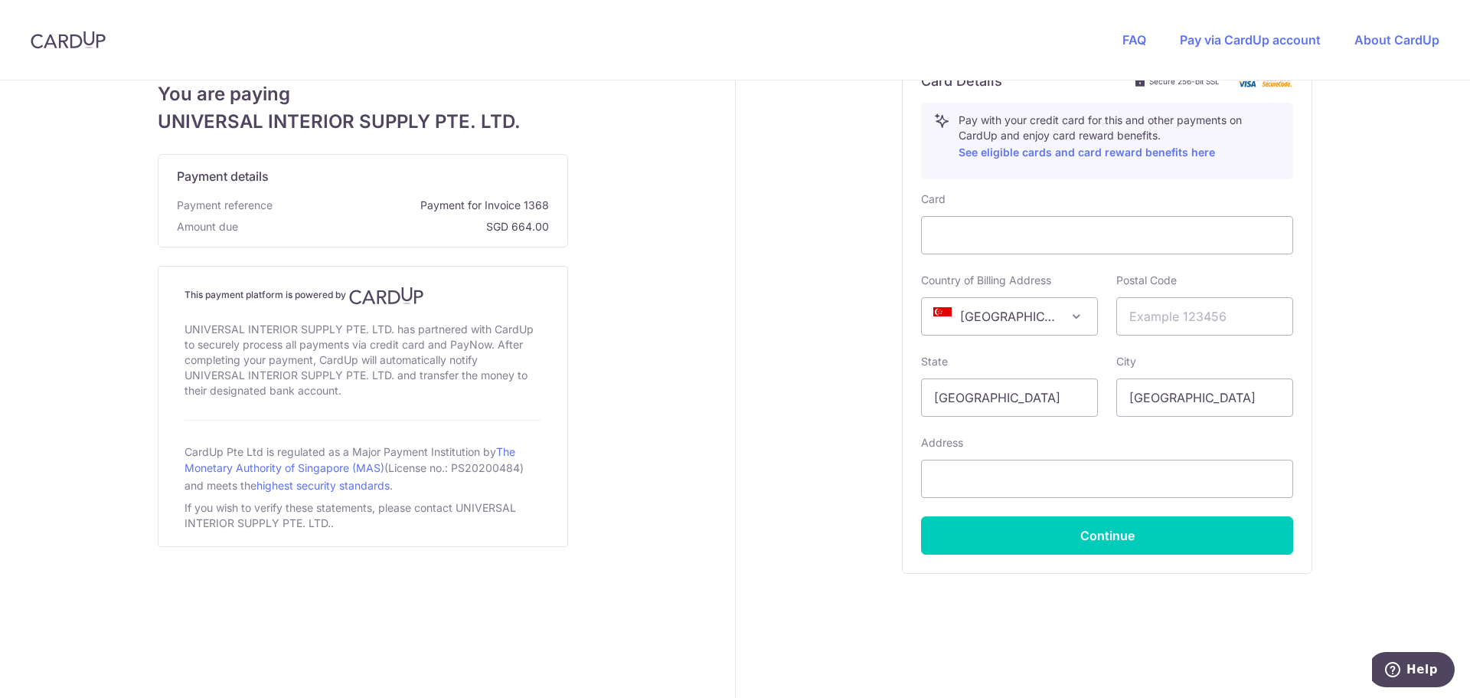
click at [1412, 245] on div "Your details First Name Last Name Email Address Phone Number +376 +971 +93 +126…" at bounding box center [1108, 124] width 744 height 1160
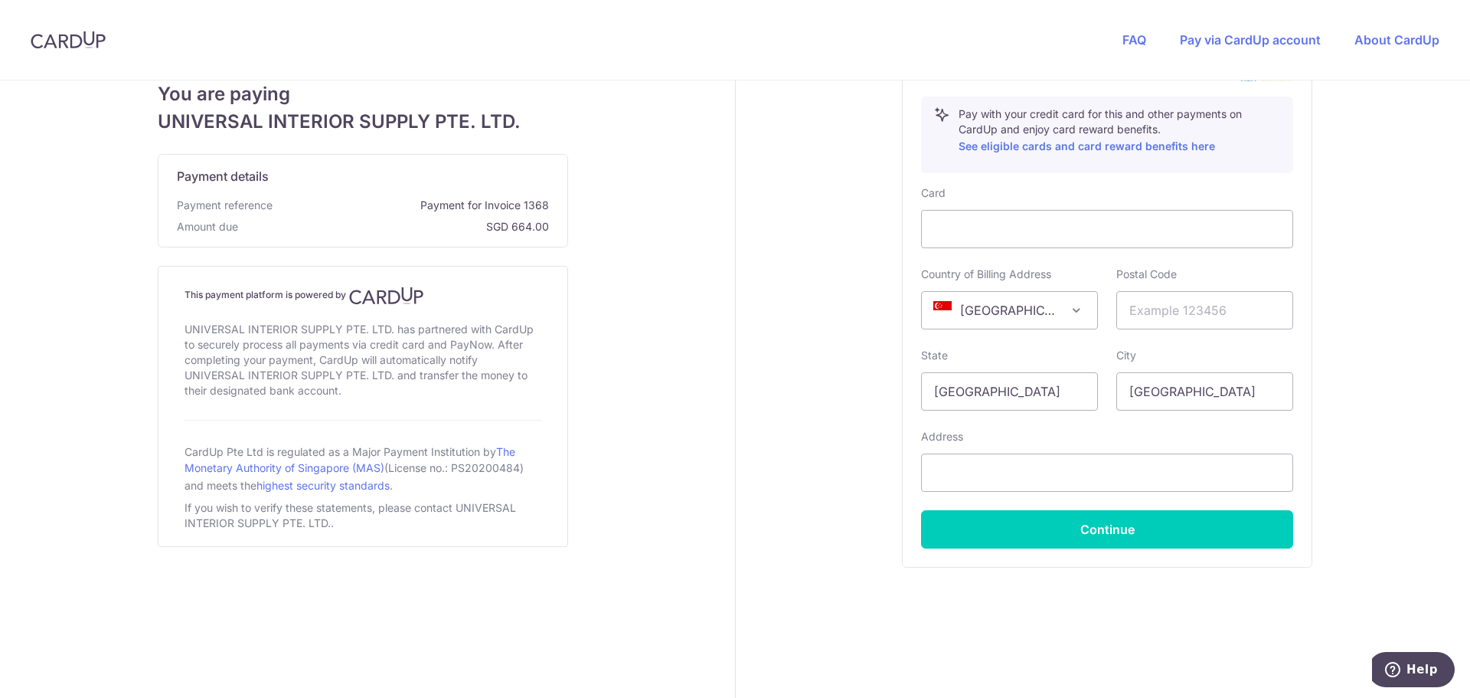
scroll to position [6, 0]
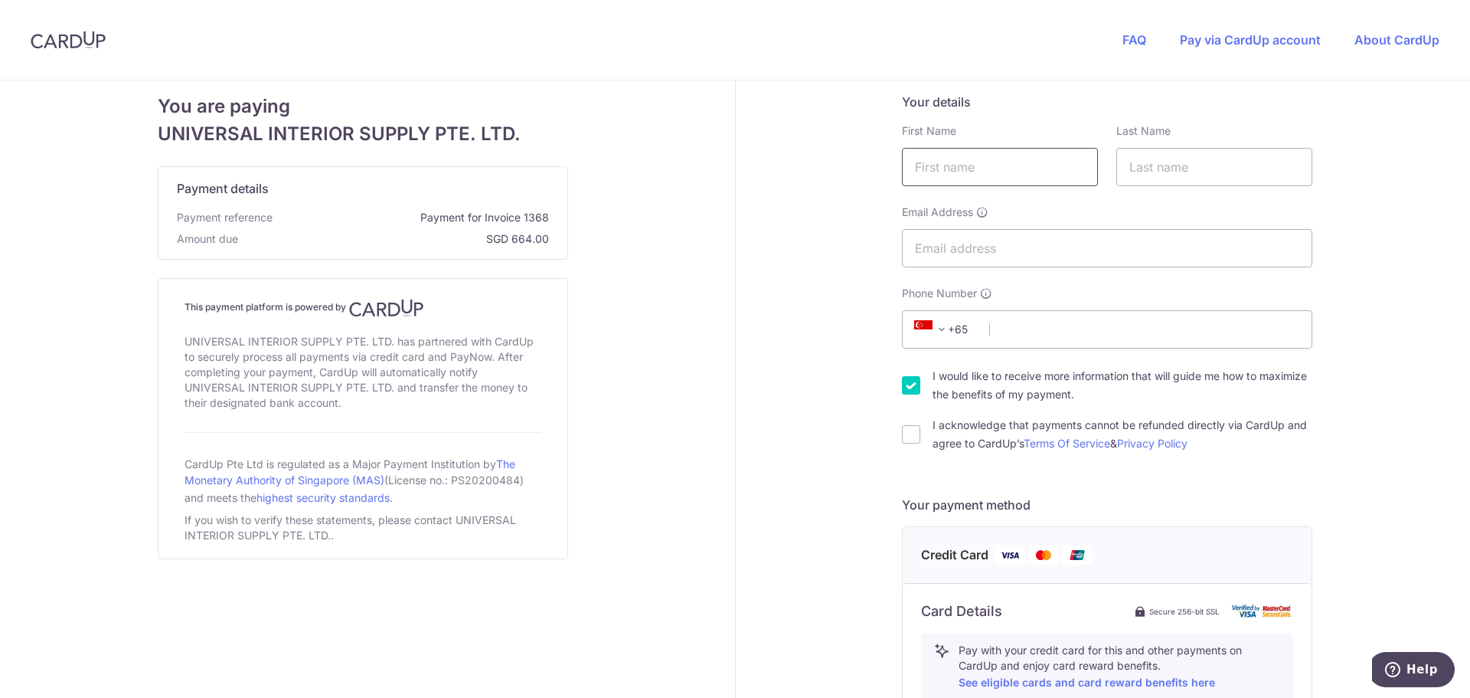
click at [999, 175] on input "text" at bounding box center [1000, 167] width 196 height 38
type input "[PERSON_NAME]"
type input "[EMAIL_ADDRESS][DOMAIN_NAME]"
type input "91902522"
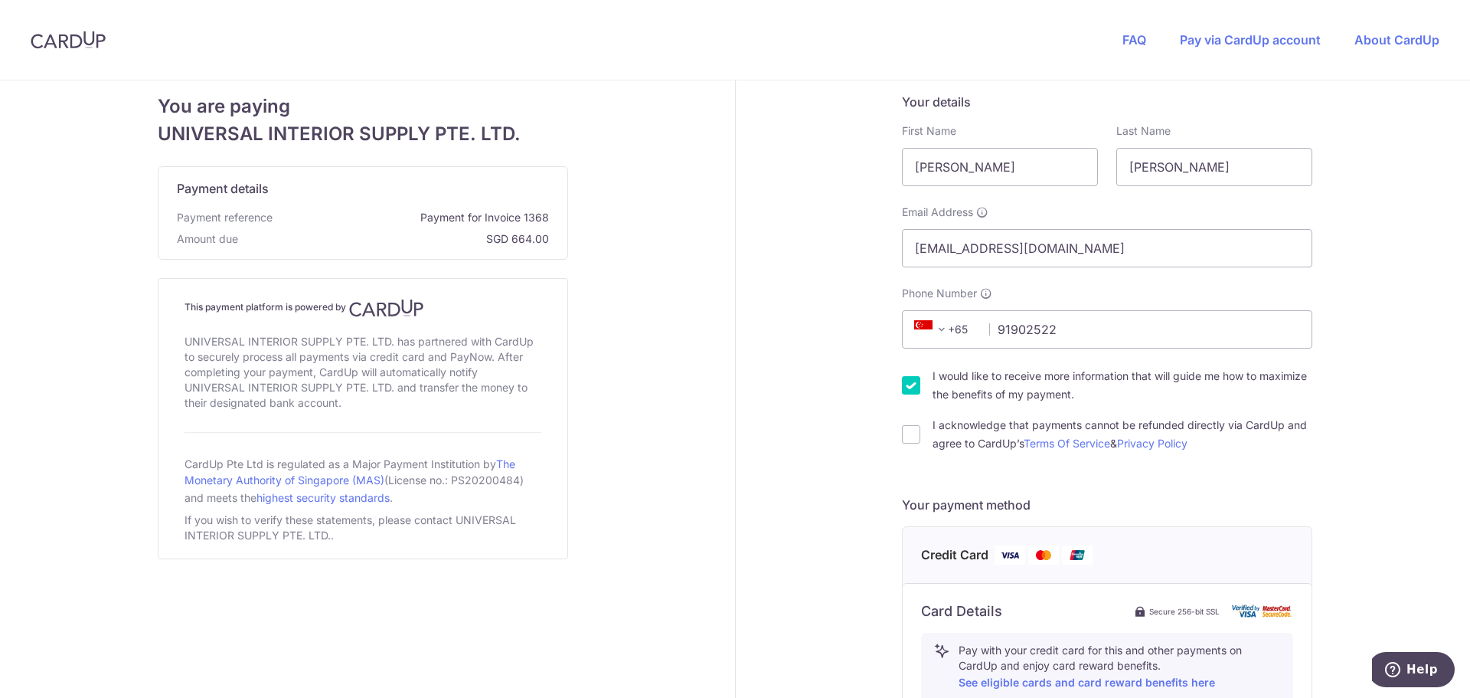
type input "467385"
type input "[STREET_ADDRESS]"
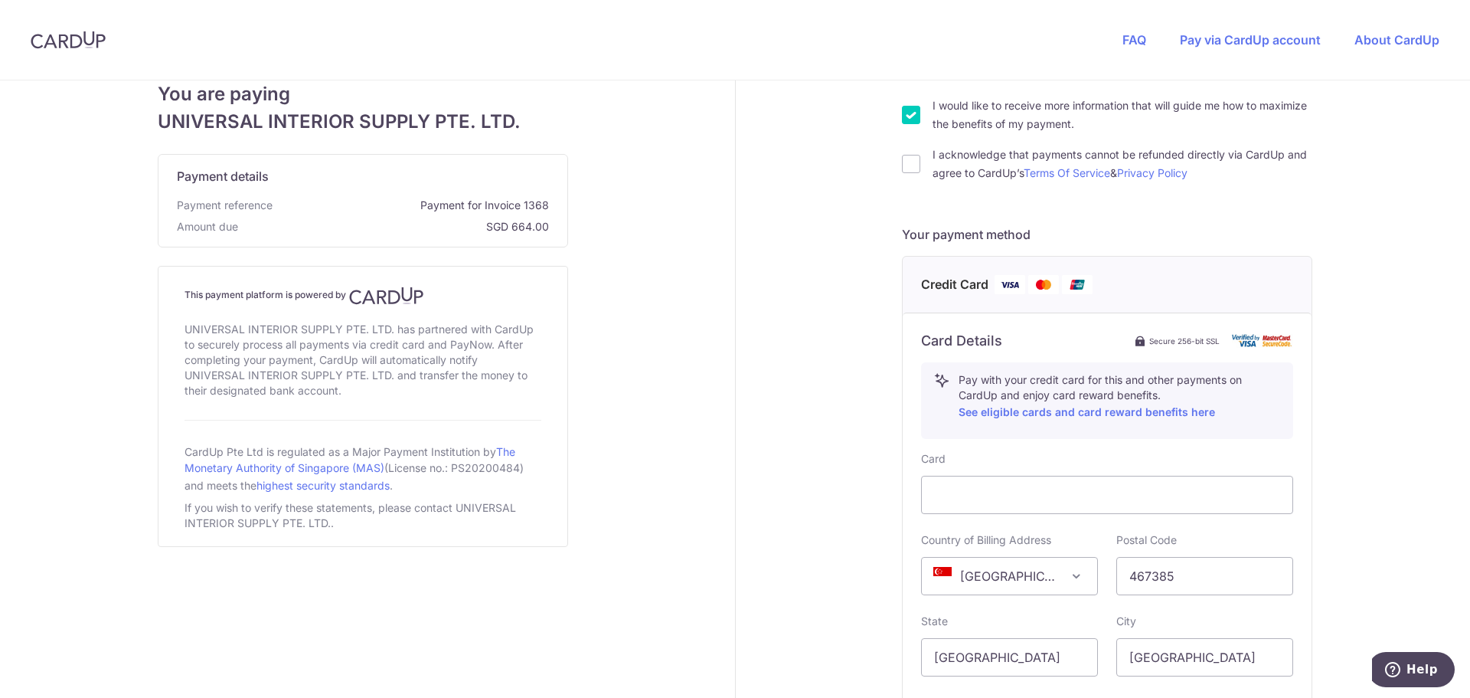
scroll to position [234, 0]
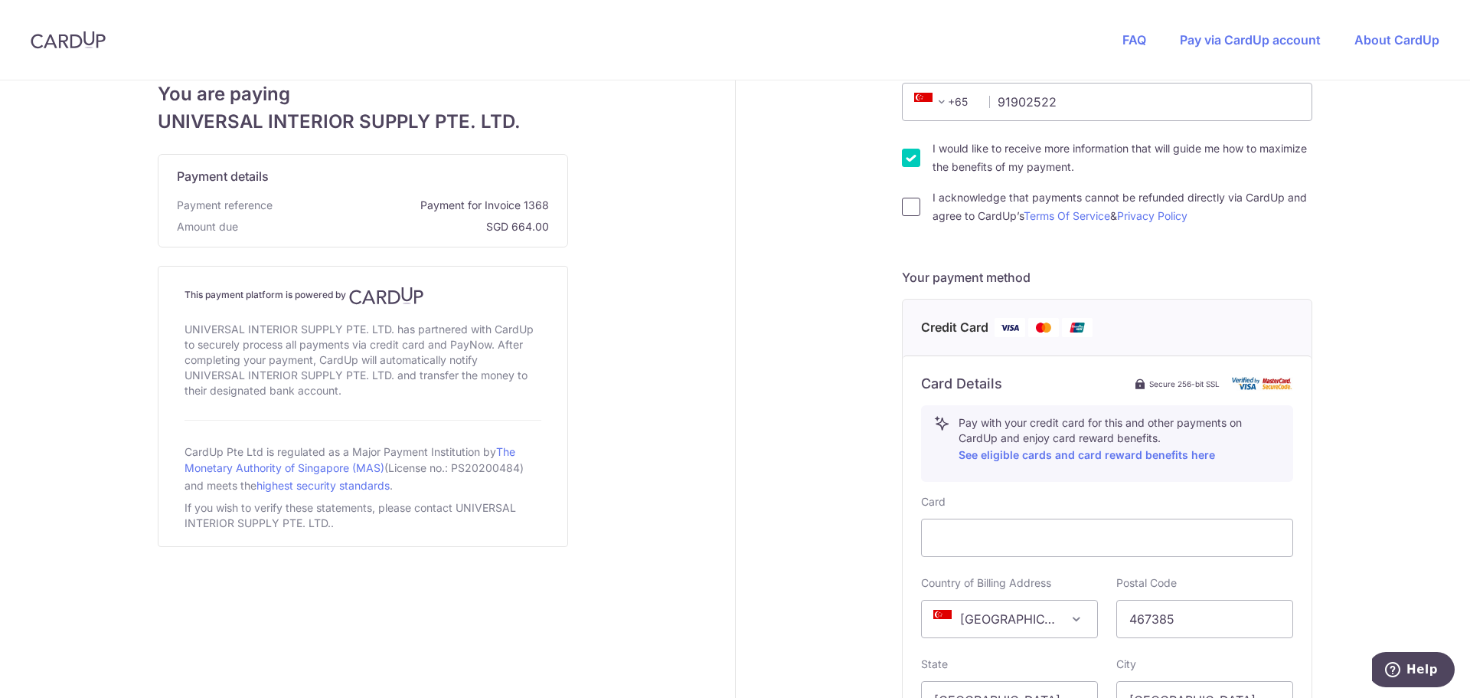
click at [902, 209] on input "I acknowledge that payments cannot be refunded directly via CardUp and agree to…" at bounding box center [911, 207] width 18 height 18
checkbox input "true"
